Goal: Task Accomplishment & Management: Manage account settings

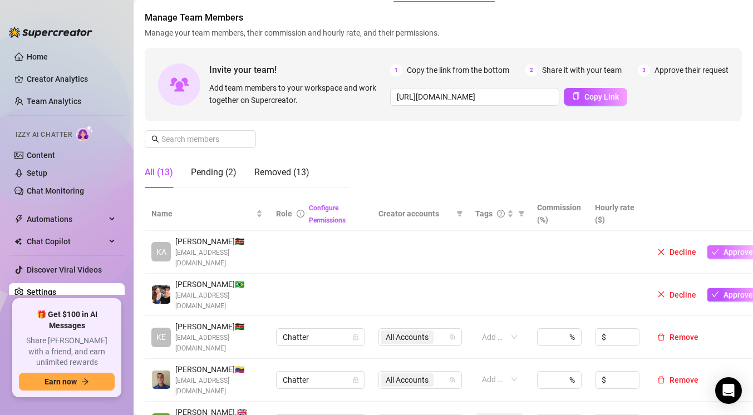
click at [729, 248] on span "Approve" at bounding box center [737, 252] width 29 height 9
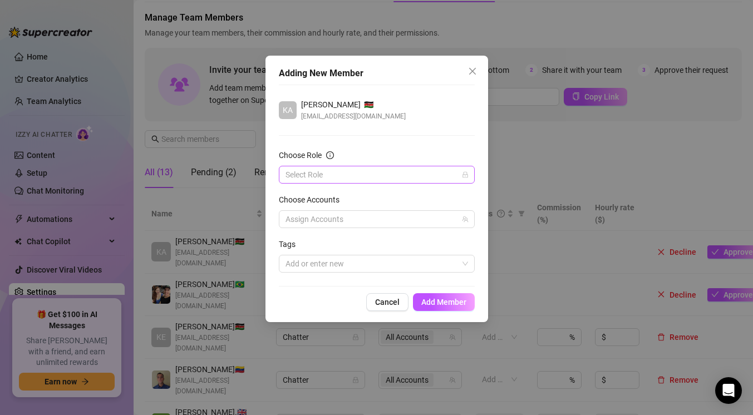
click at [419, 180] on input "Choose Role" at bounding box center [371, 174] width 172 height 17
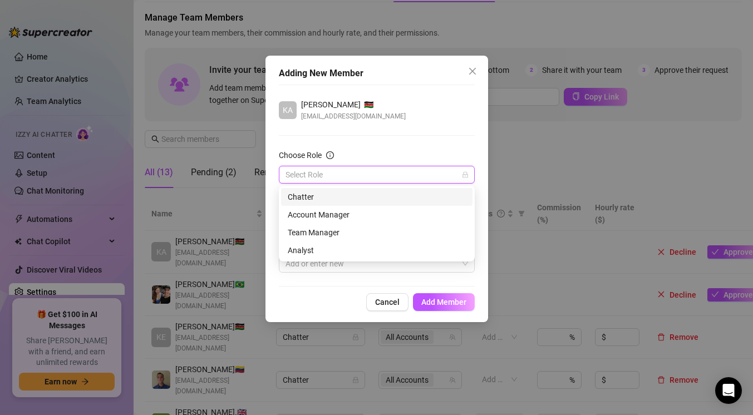
click at [395, 192] on div "Chatter" at bounding box center [377, 197] width 178 height 12
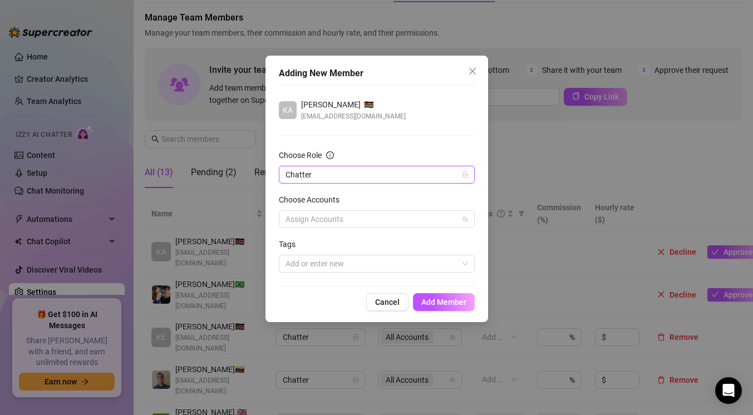
click at [378, 228] on form "Choose Role Chatter Chatter Choose Accounts Assign Accounts Tags Add or enter n…" at bounding box center [377, 211] width 196 height 124
click at [378, 224] on div at bounding box center [371, 219] width 180 height 16
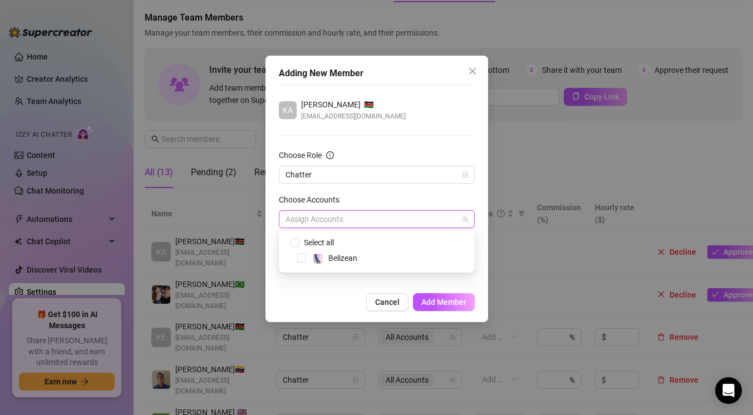
click at [358, 243] on span "Select all" at bounding box center [384, 242] width 175 height 13
click at [313, 240] on span "Select all" at bounding box center [318, 242] width 39 height 12
click at [298, 240] on input "Select all" at bounding box center [294, 242] width 8 height 8
checkbox input "true"
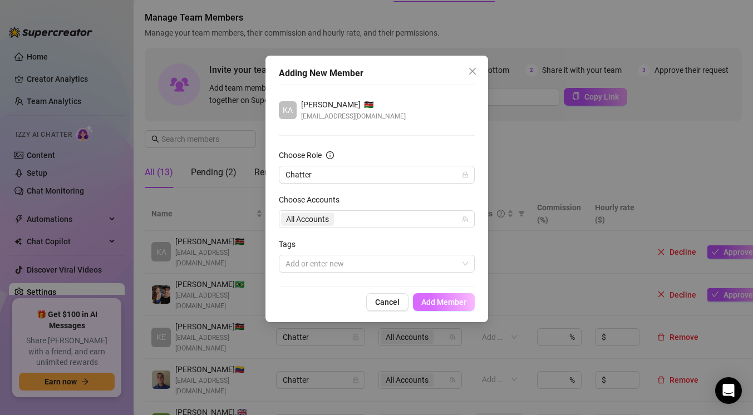
click at [443, 303] on span "Add Member" at bounding box center [443, 302] width 45 height 9
